Goal: Task Accomplishment & Management: Manage account settings

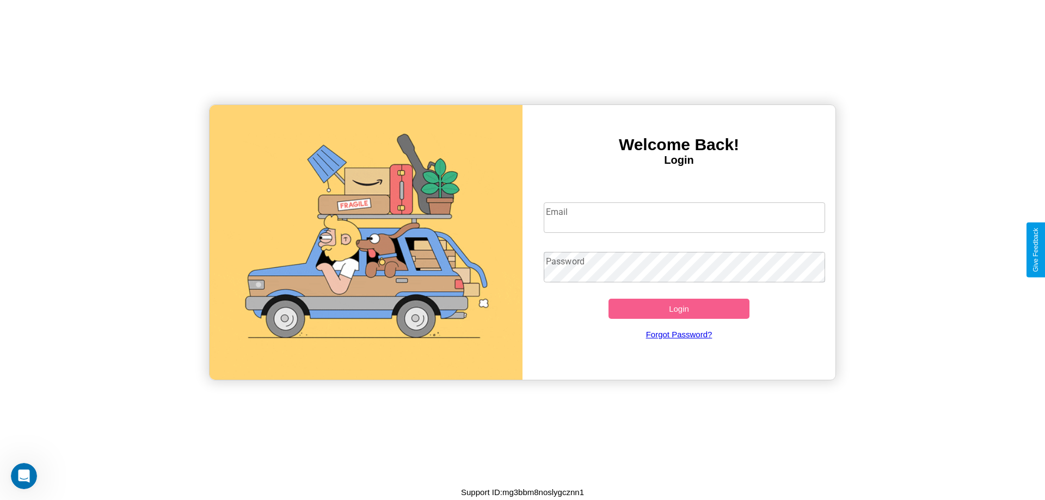
click at [684, 217] on input "Email" at bounding box center [685, 217] width 282 height 30
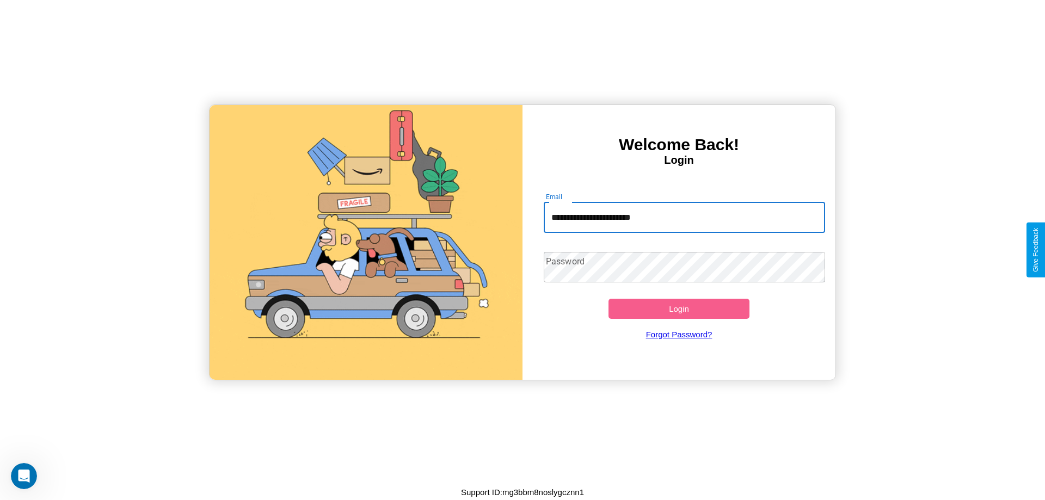
type input "**********"
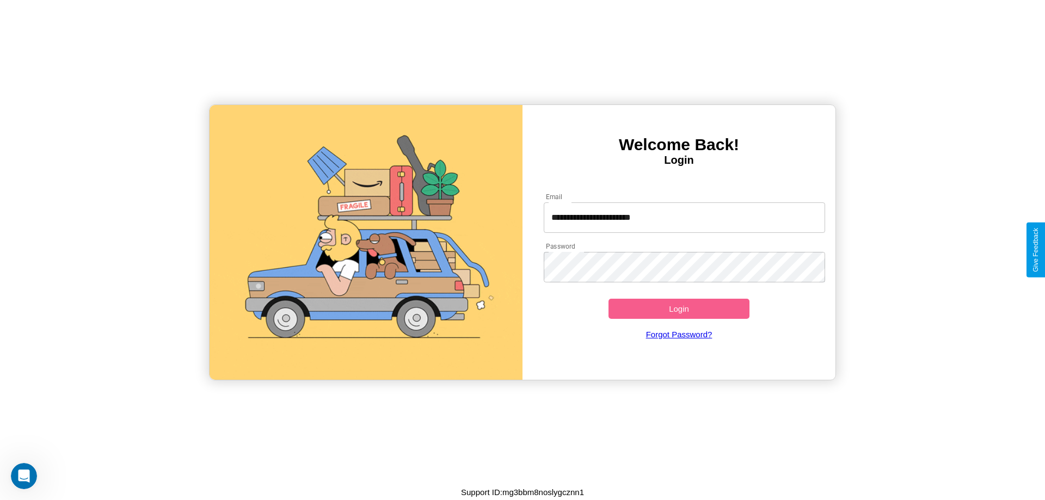
click at [679, 309] on button "Login" at bounding box center [678, 309] width 141 height 20
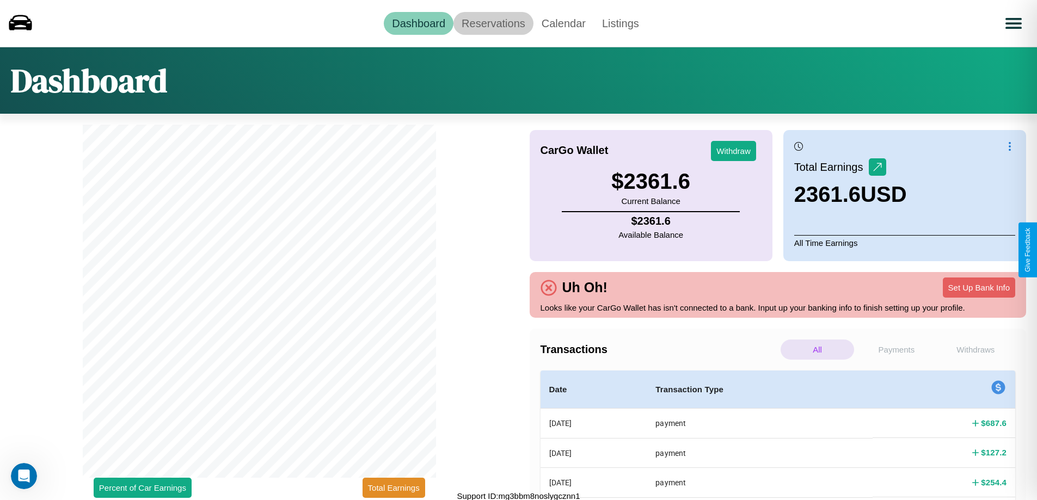
click at [493, 23] on link "Reservations" at bounding box center [493, 23] width 80 height 23
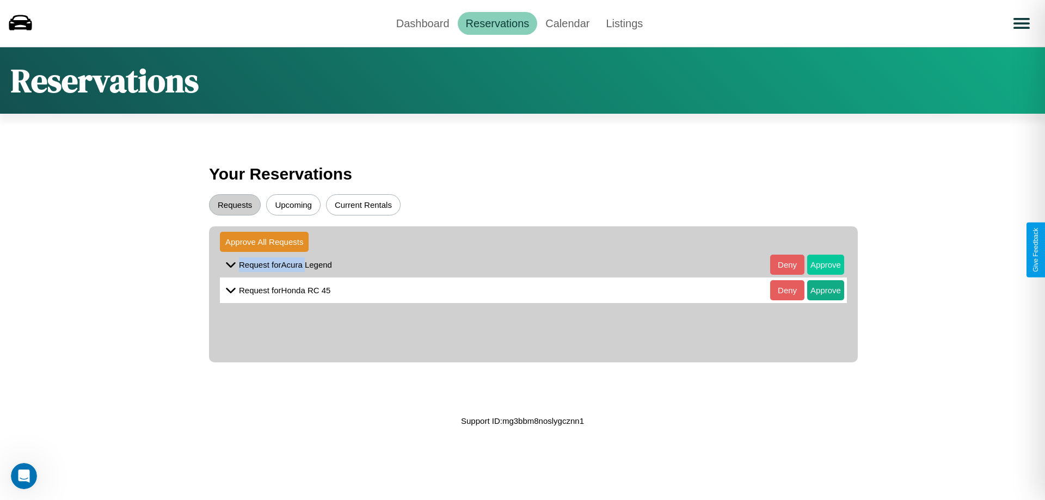
click at [817, 264] on button "Approve" at bounding box center [825, 265] width 37 height 20
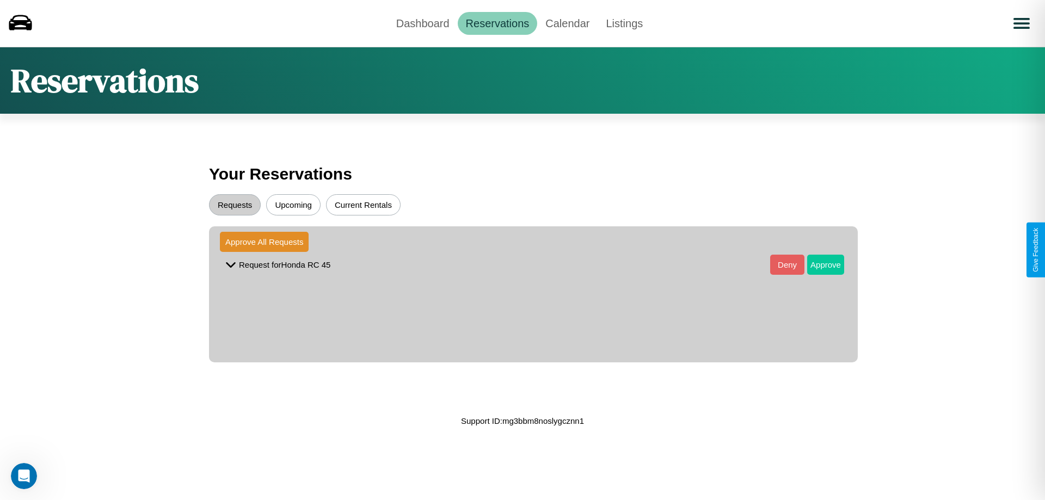
click at [817, 264] on button "Approve" at bounding box center [825, 265] width 37 height 20
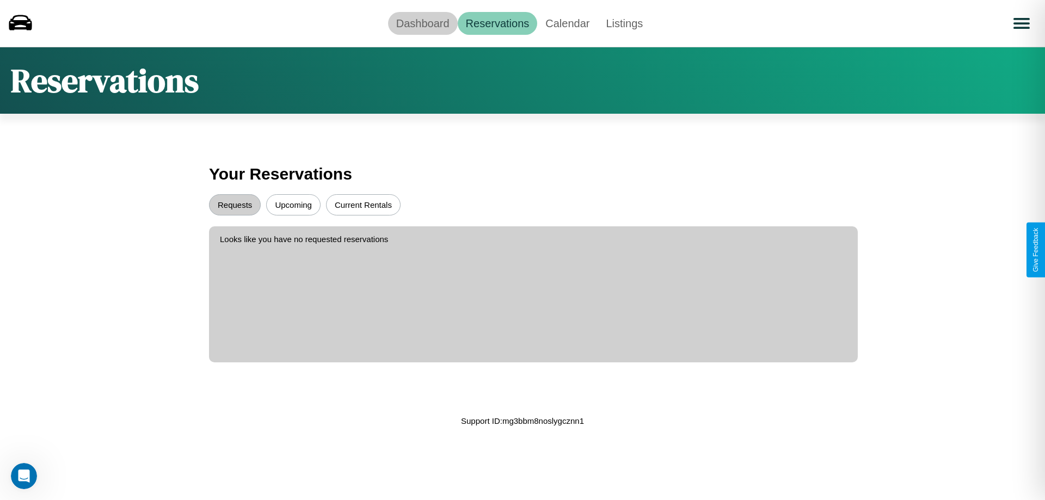
click at [422, 23] on link "Dashboard" at bounding box center [423, 23] width 70 height 23
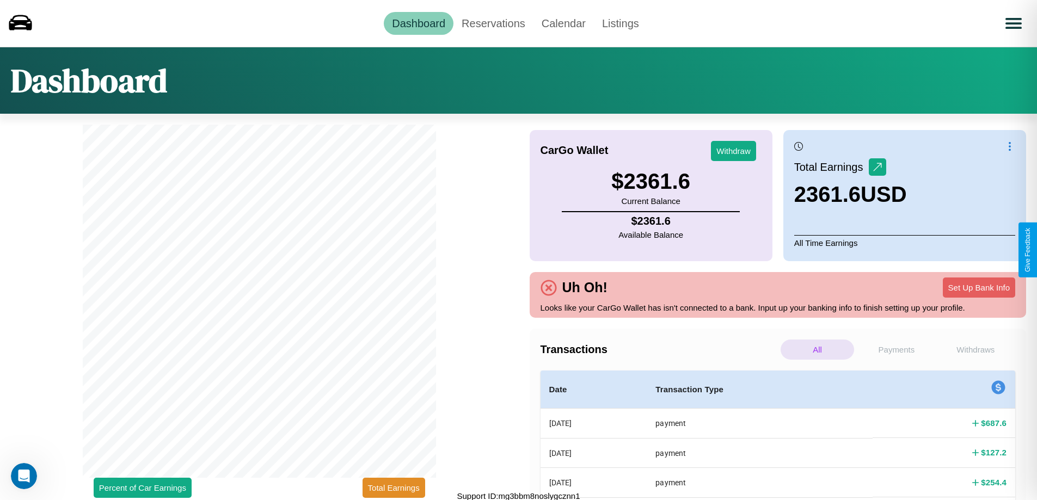
click at [817, 349] on p "All" at bounding box center [816, 350] width 73 height 20
click at [975, 349] on p "Withdraws" at bounding box center [975, 350] width 73 height 20
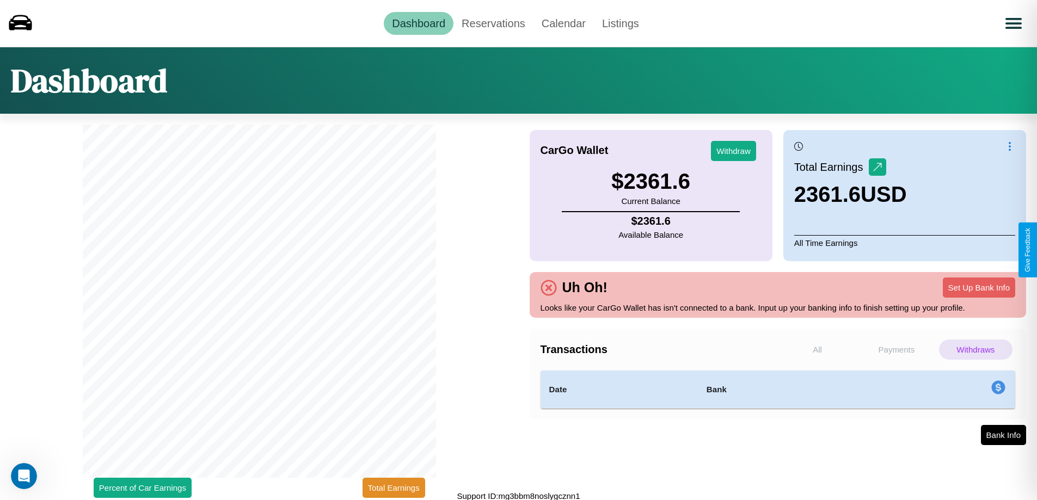
click at [896, 349] on p "Payments" at bounding box center [895, 350] width 73 height 20
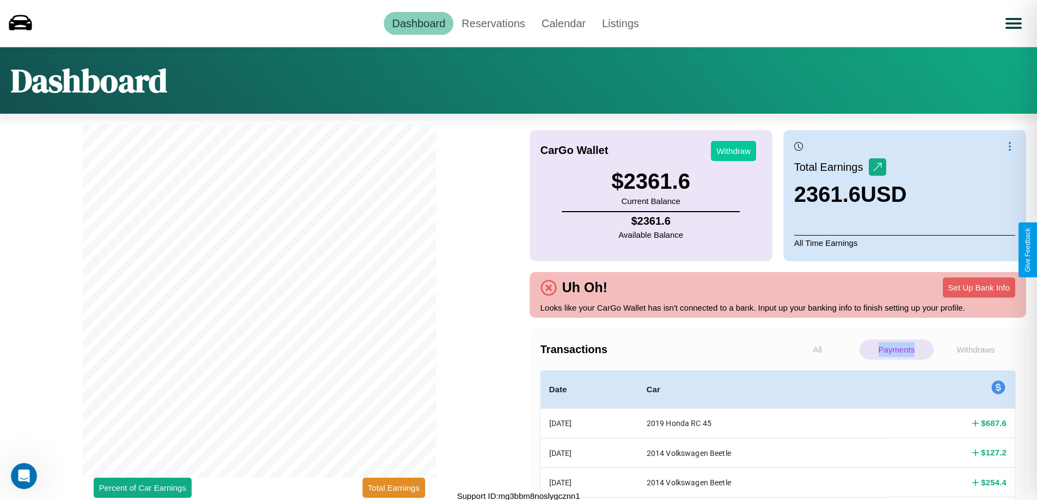
click at [733, 151] on button "Withdraw" at bounding box center [733, 151] width 45 height 20
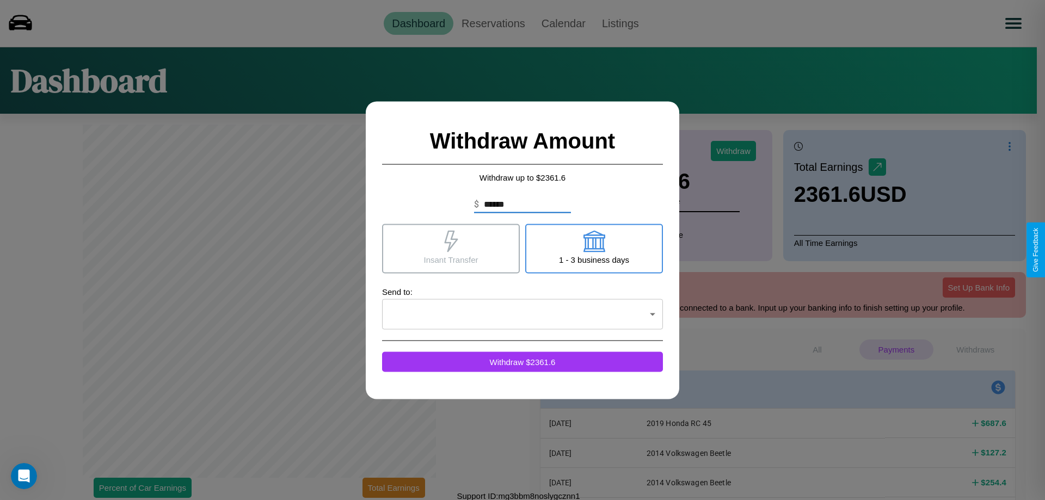
click at [451, 248] on icon at bounding box center [451, 241] width 14 height 22
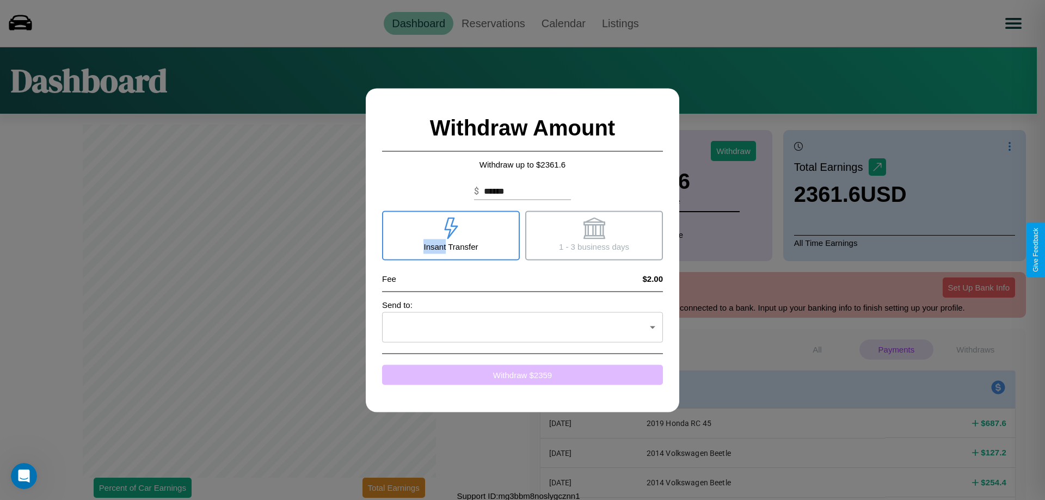
click at [522, 374] on button "Withdraw $ 2359" at bounding box center [522, 375] width 281 height 20
